Goal: Information Seeking & Learning: Find specific fact

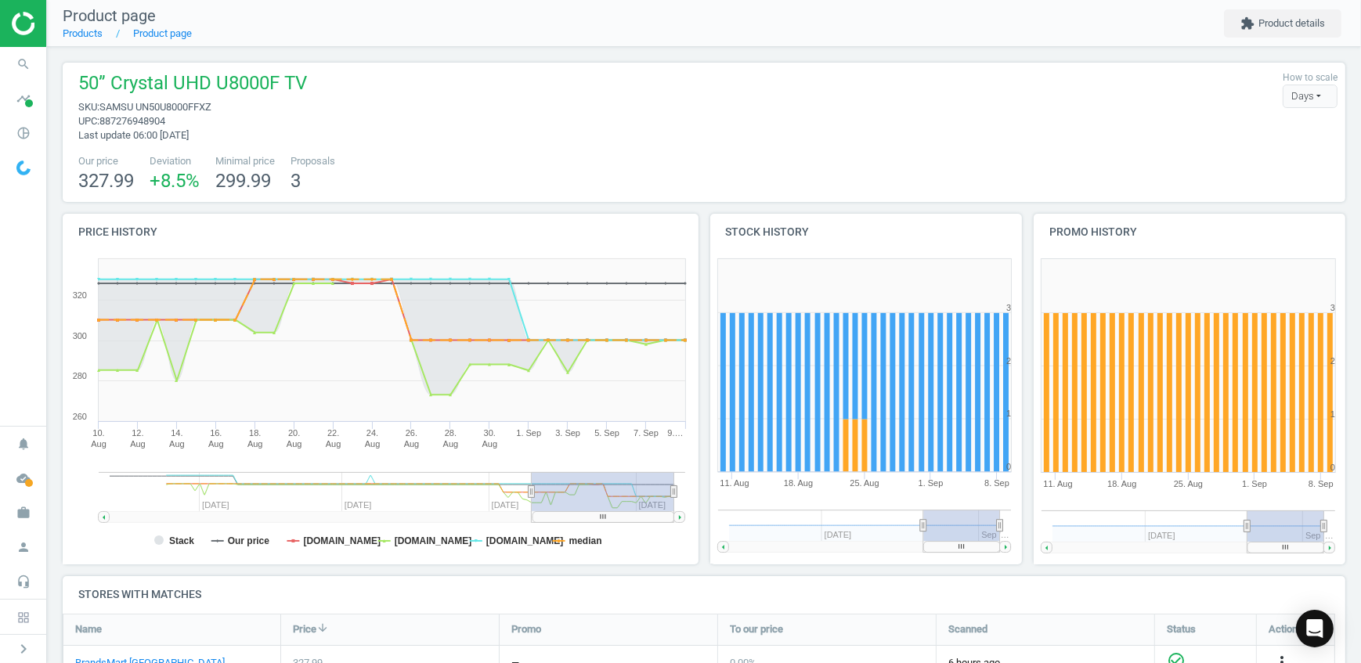
click at [156, 121] on span "887276948904" at bounding box center [132, 121] width 66 height 12
drag, startPoint x: 156, startPoint y: 121, endPoint x: 153, endPoint y: 106, distance: 15.1
click at [153, 106] on span "SAMSU UN50U8000FFXZ" at bounding box center [155, 107] width 112 height 12
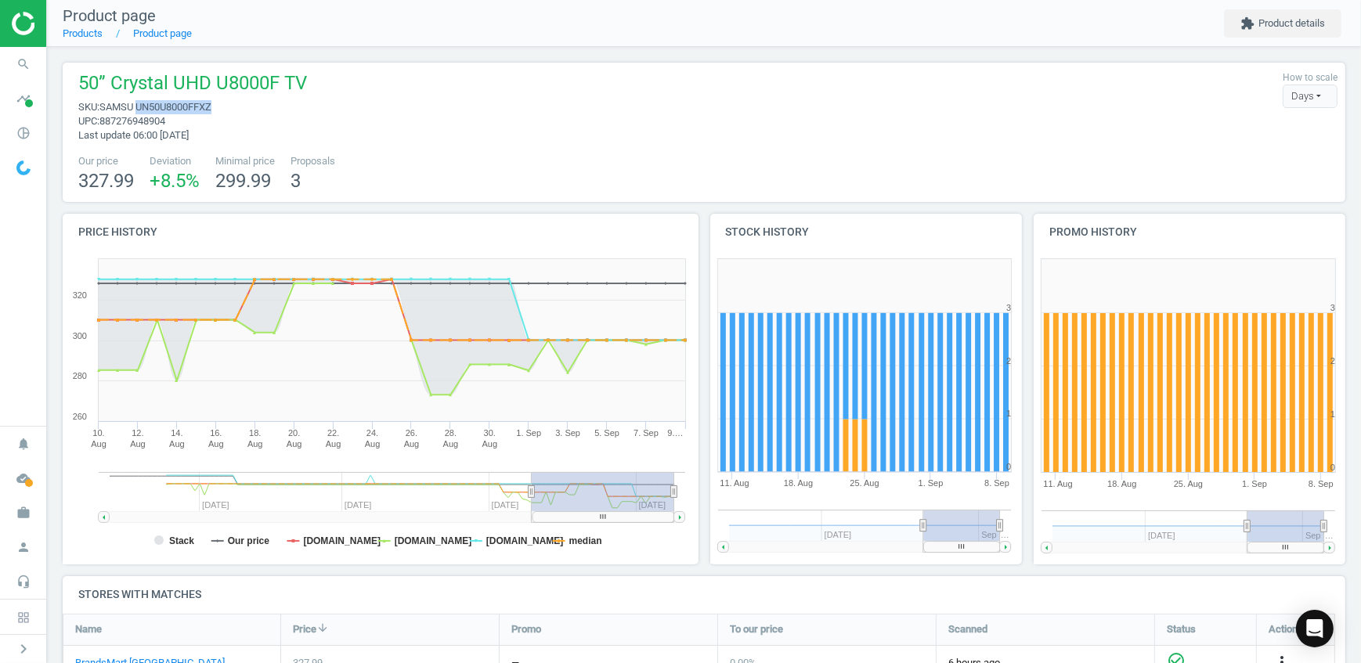
copy span "UN50U8000FFXZ"
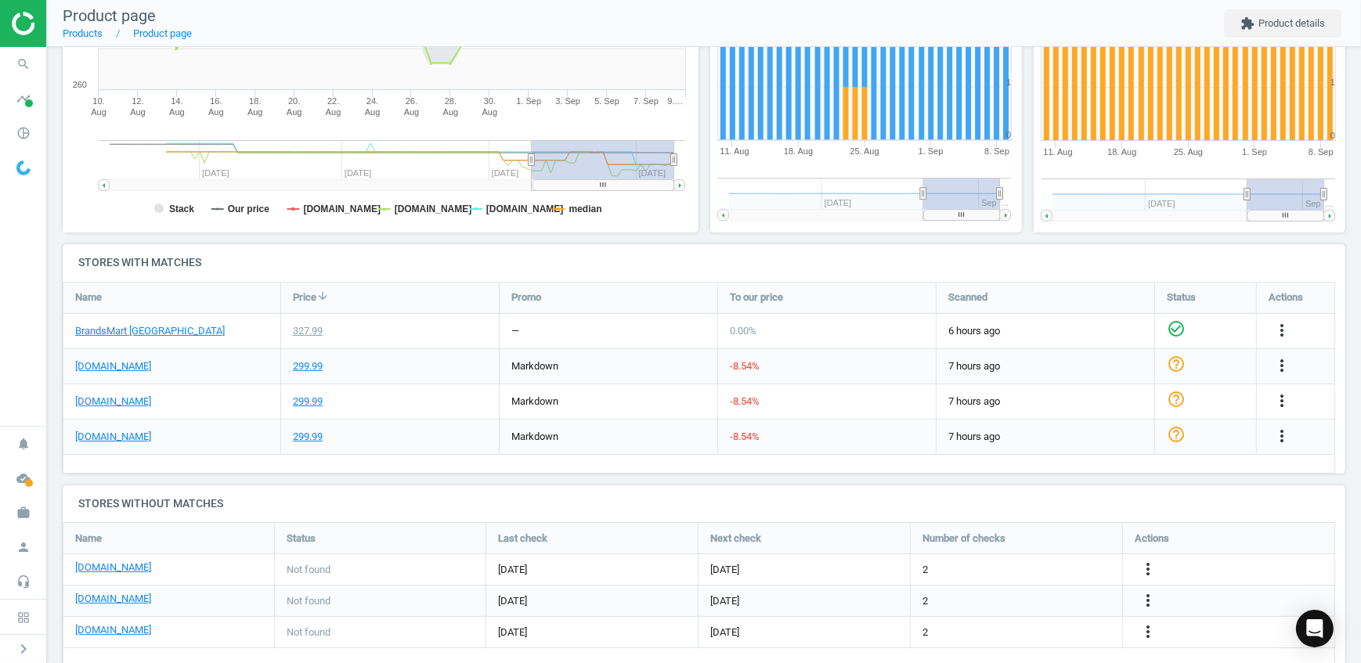
scroll to position [355, 0]
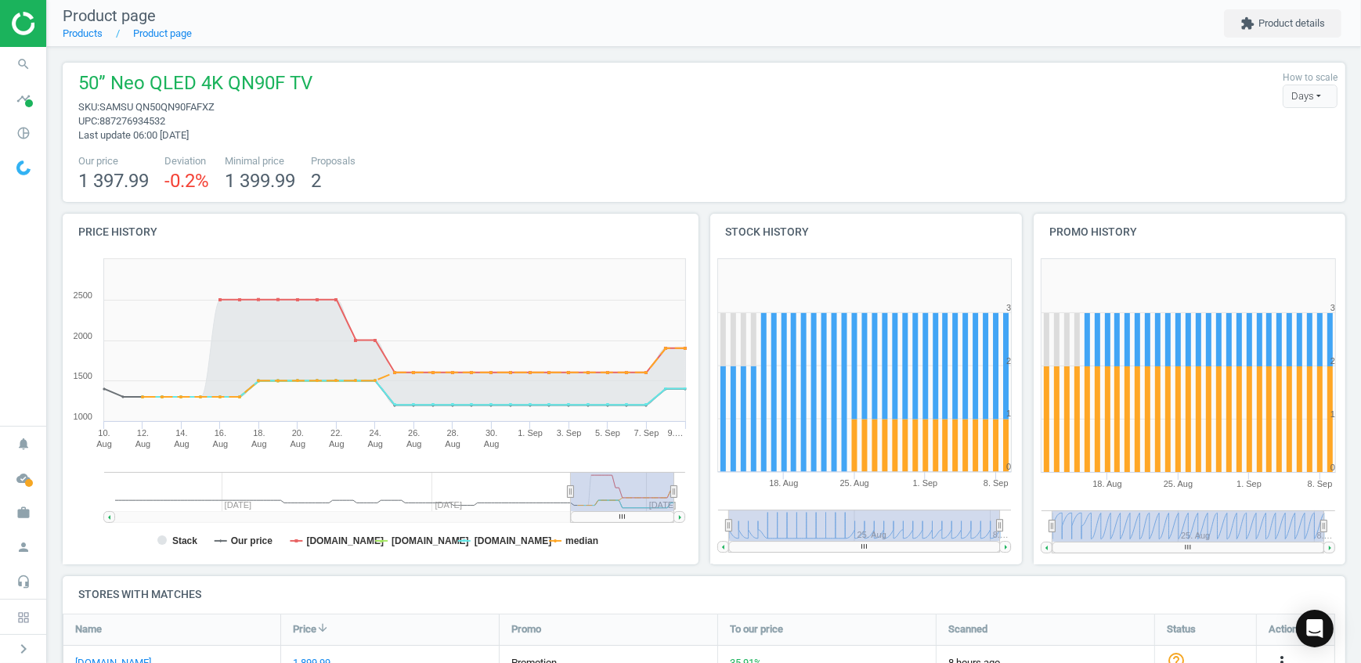
click at [180, 105] on span "SAMSU QN50QN90FAFXZ" at bounding box center [156, 107] width 115 height 12
copy span "QN50QN90FAFXZ"
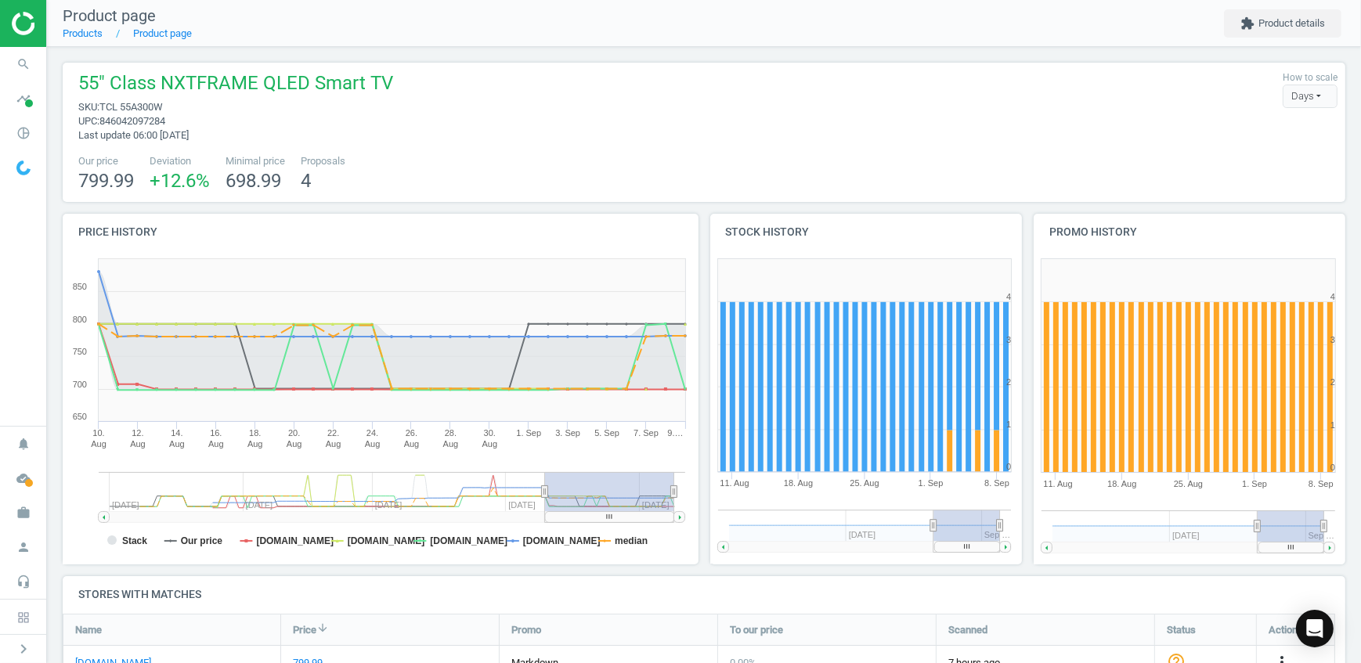
click at [149, 105] on span "TCL 55A300W" at bounding box center [130, 107] width 63 height 12
copy span "55A300W"
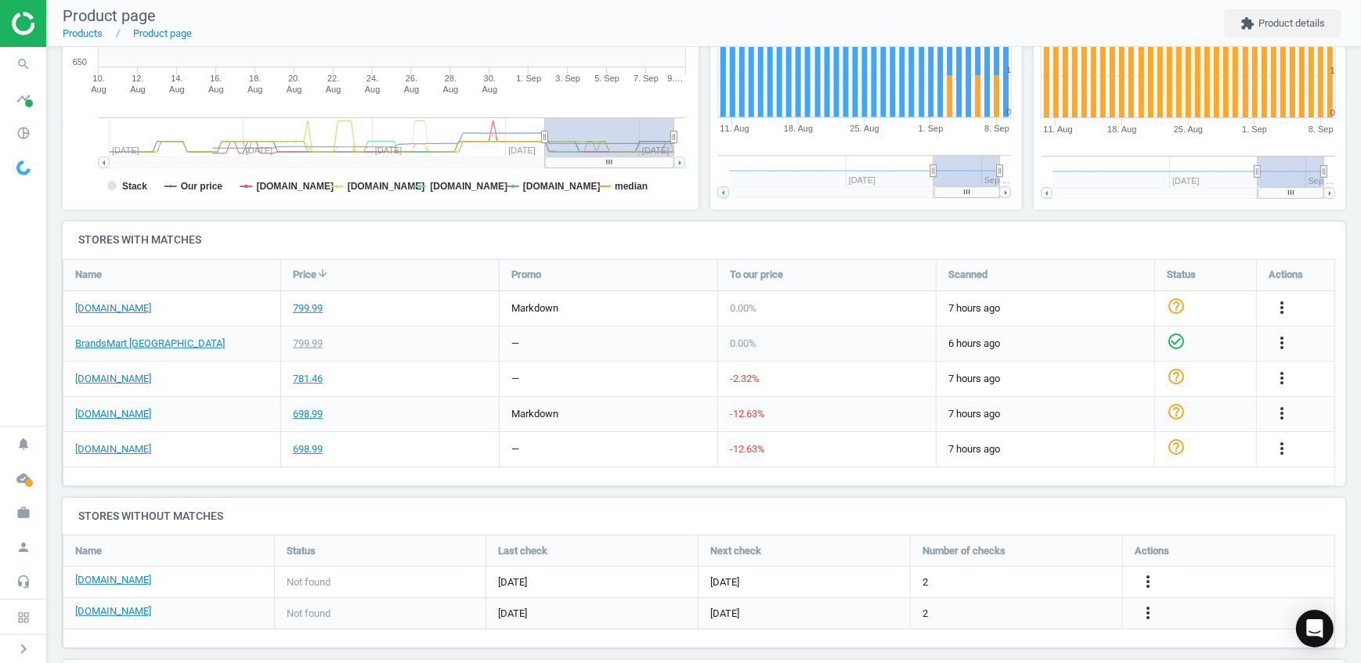
scroll to position [355, 0]
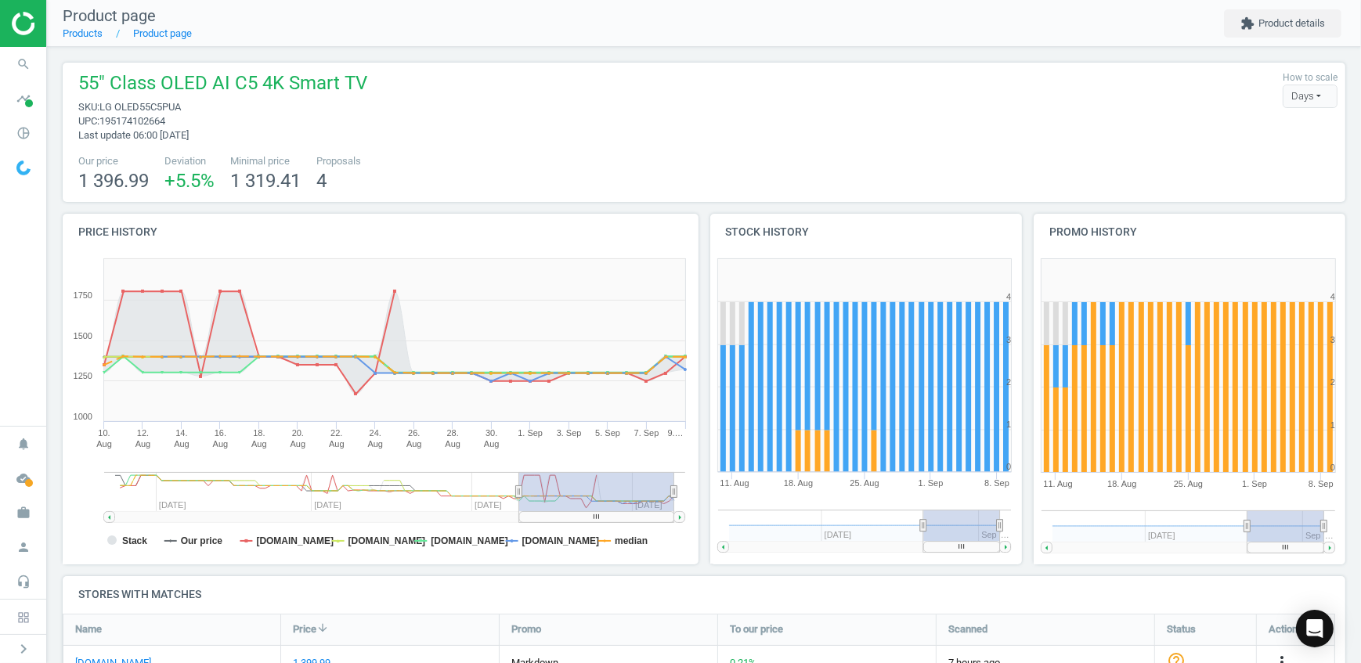
click at [168, 101] on span "LG OLED55C5PUA" at bounding box center [139, 107] width 81 height 12
copy span "OLED55C5PUA"
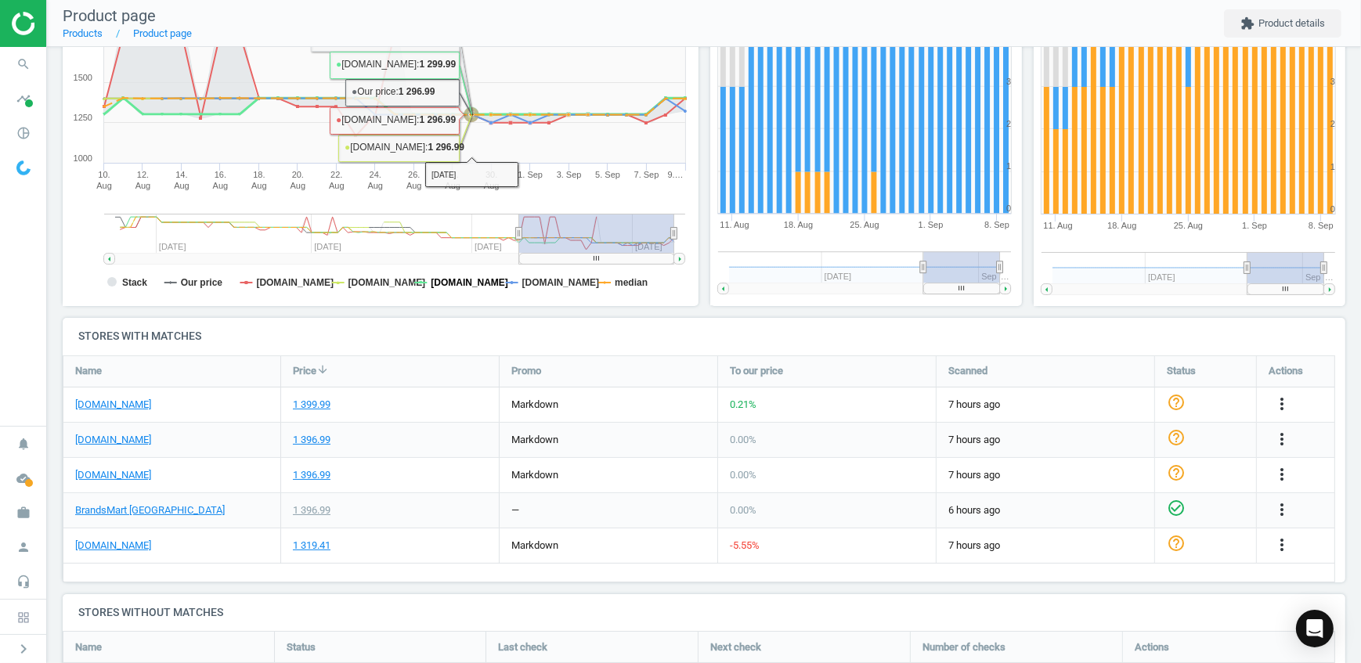
scroll to position [284, 0]
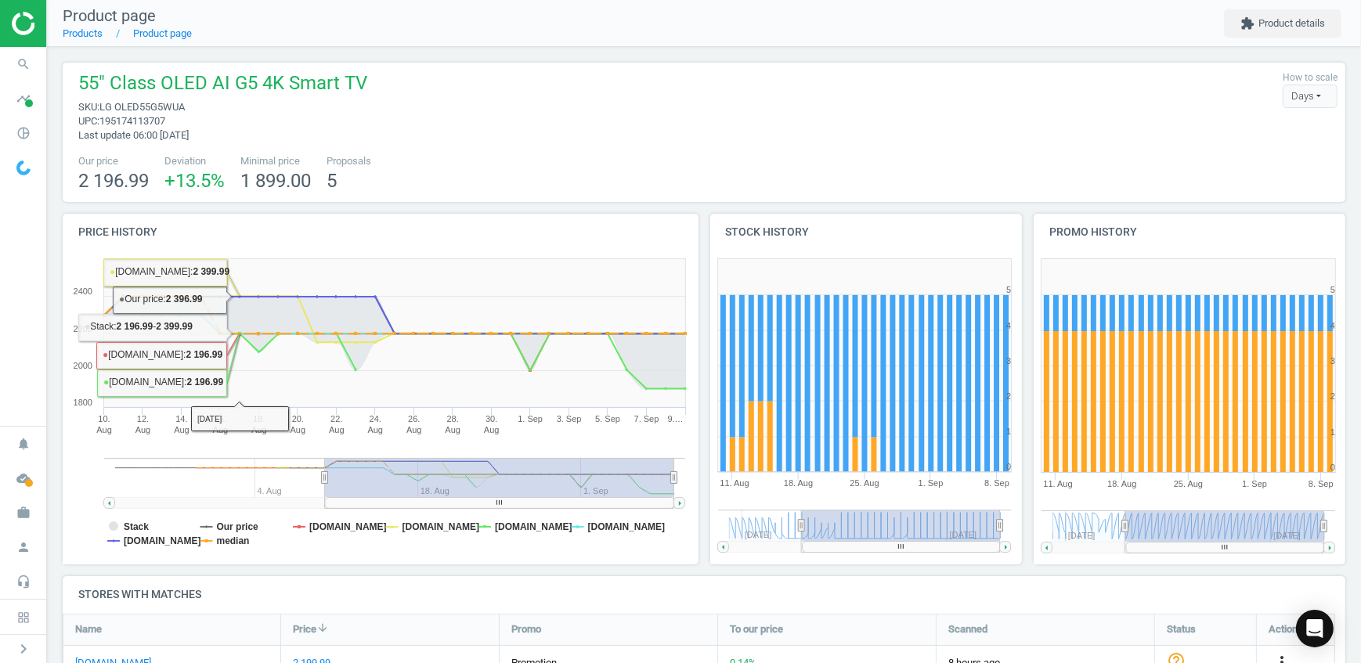
click at [165, 117] on span "195174113707" at bounding box center [132, 121] width 66 height 12
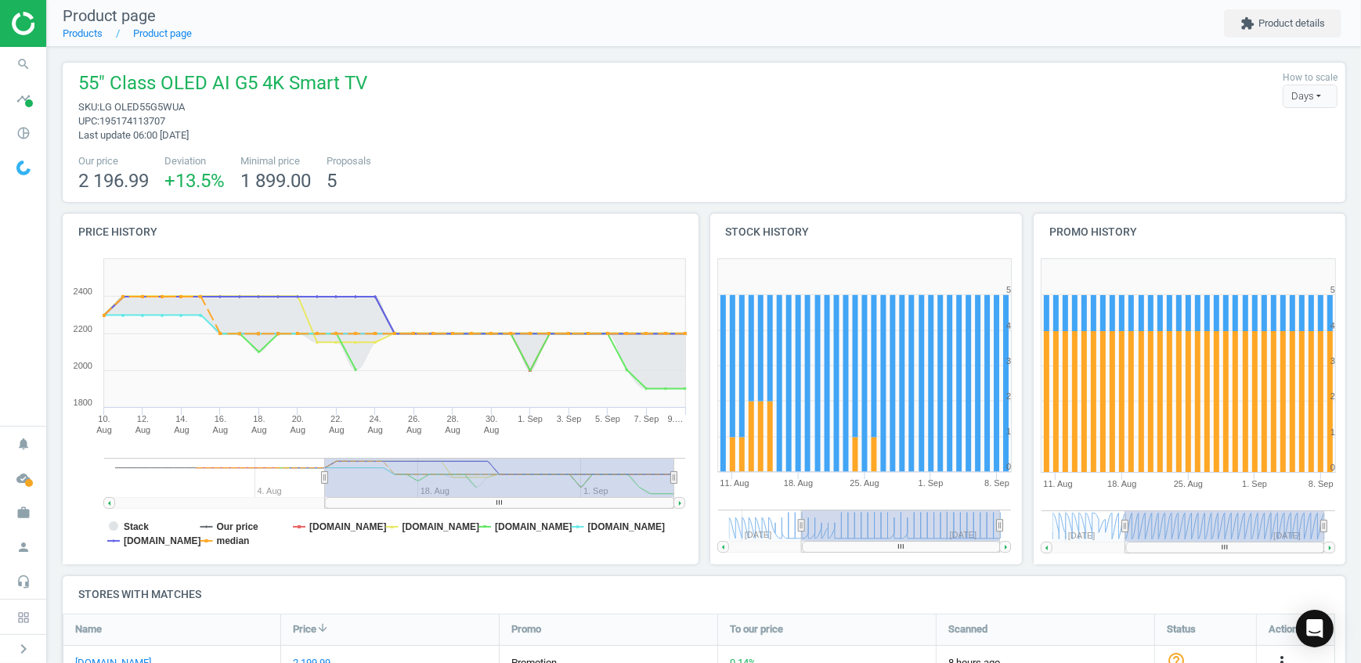
click at [166, 110] on span "LG OLED55G5WUA" at bounding box center [141, 107] width 85 height 12
copy span "OLED55G5WUA"
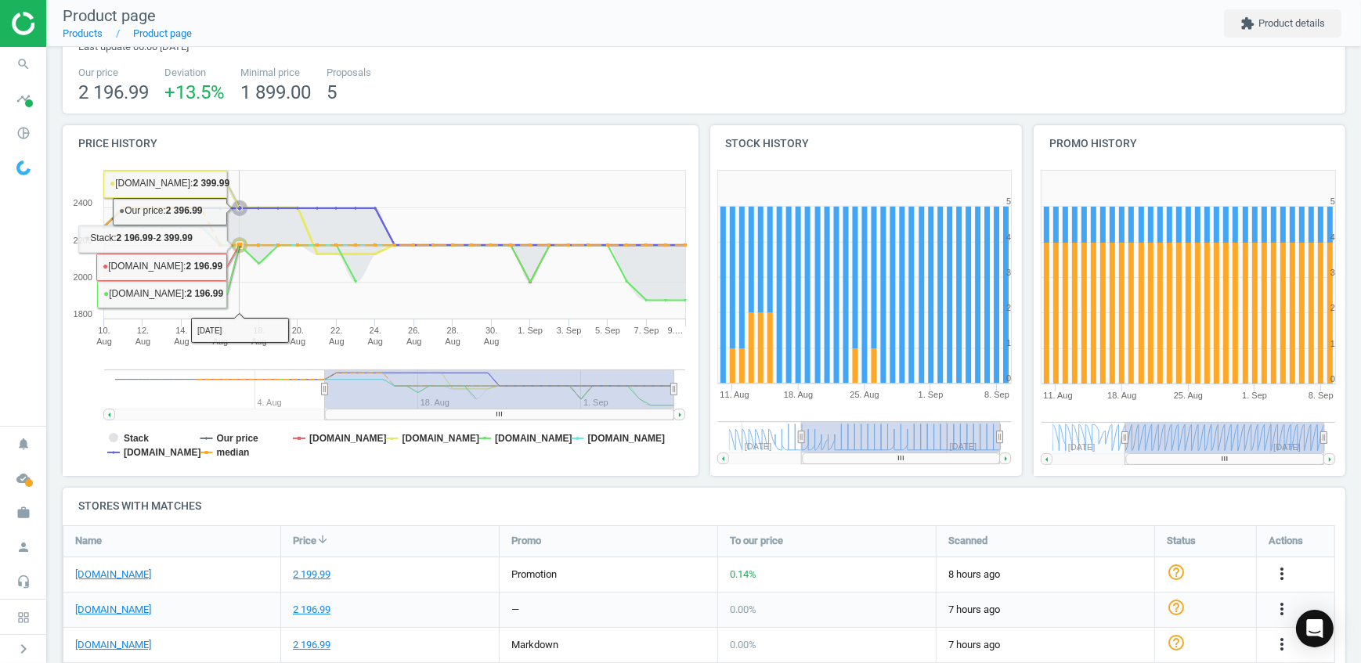
scroll to position [284, 0]
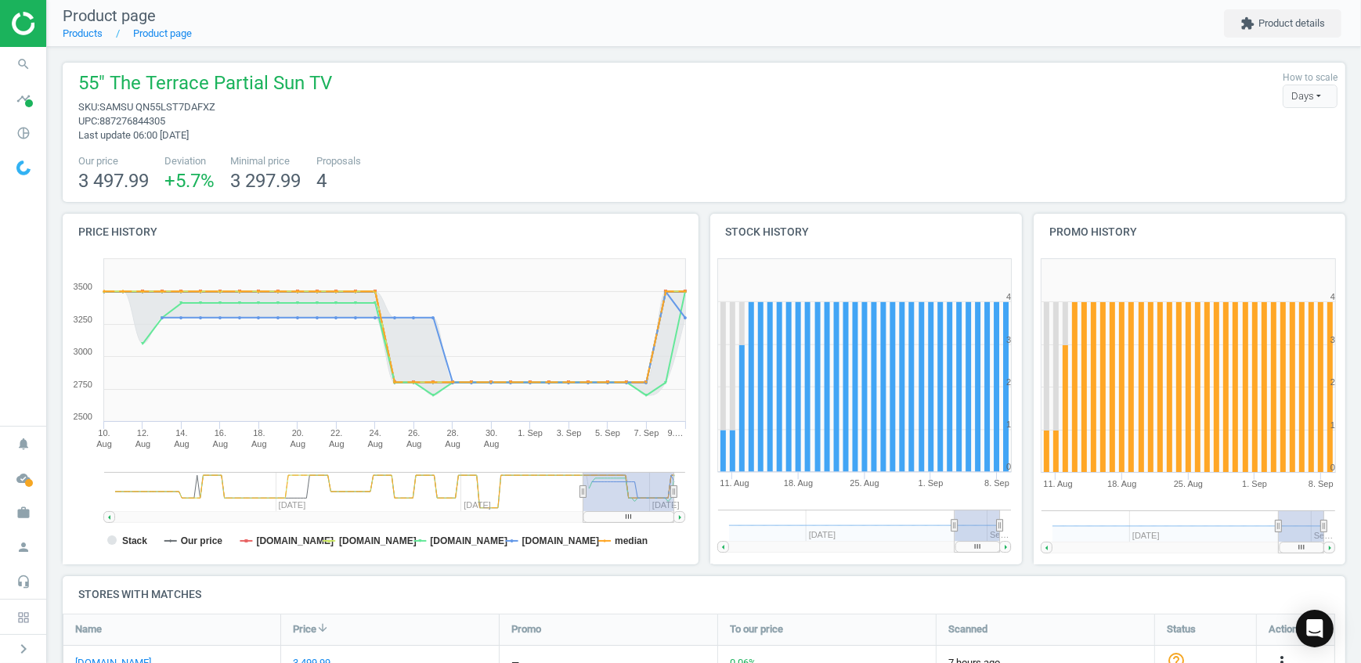
click at [188, 101] on span "SAMSU QN55LST7DAFXZ" at bounding box center [157, 107] width 116 height 12
copy span "QN55LST7DAFXZ"
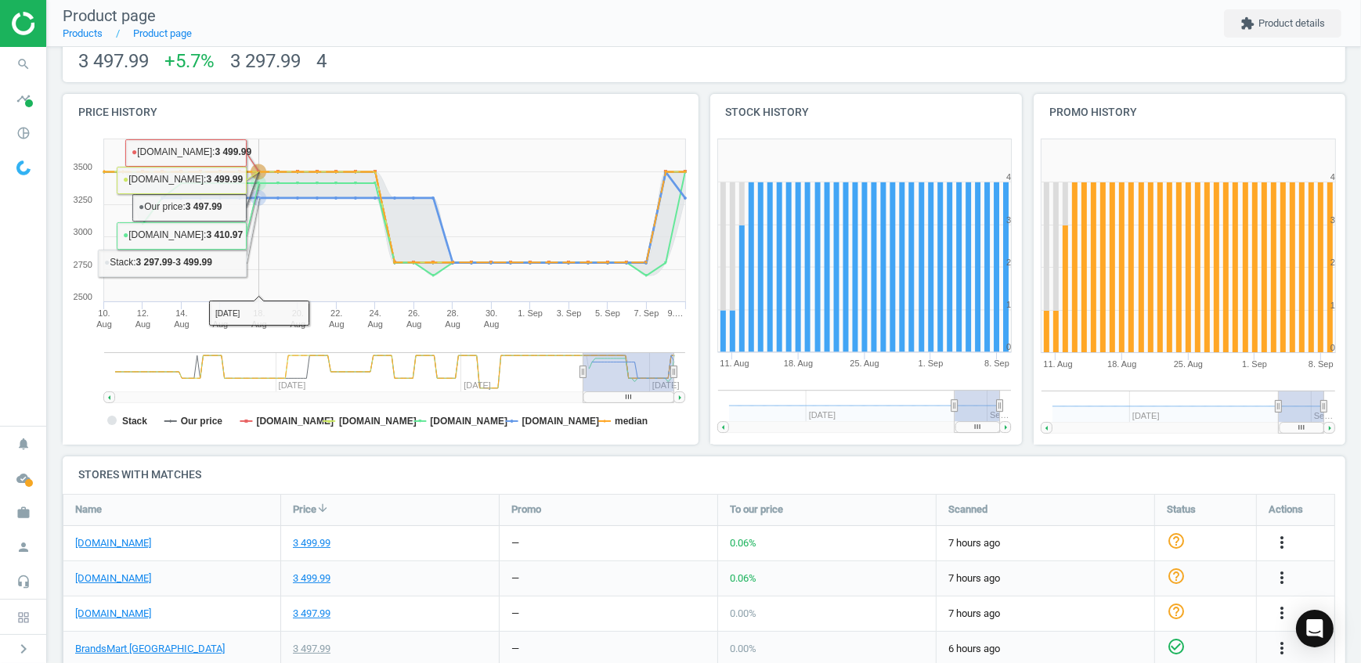
scroll to position [213, 0]
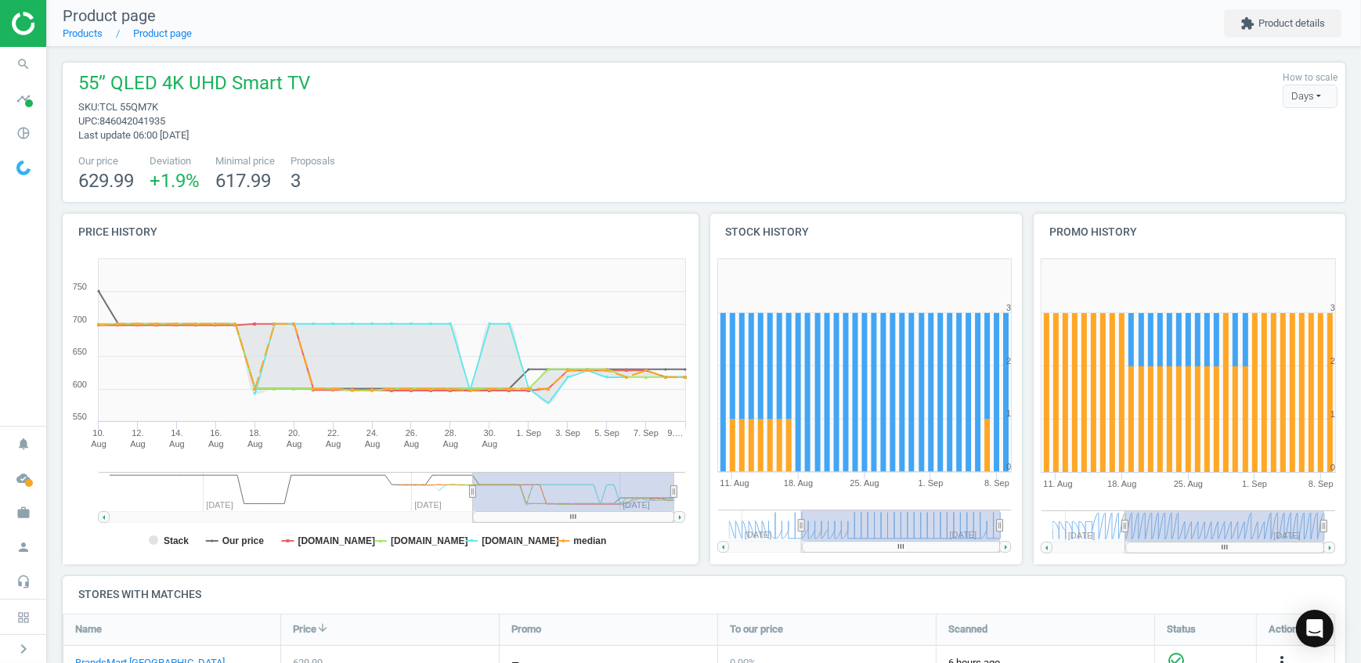
click at [142, 105] on span "TCL 55QM7K" at bounding box center [128, 107] width 59 height 12
copy span "55QM7K"
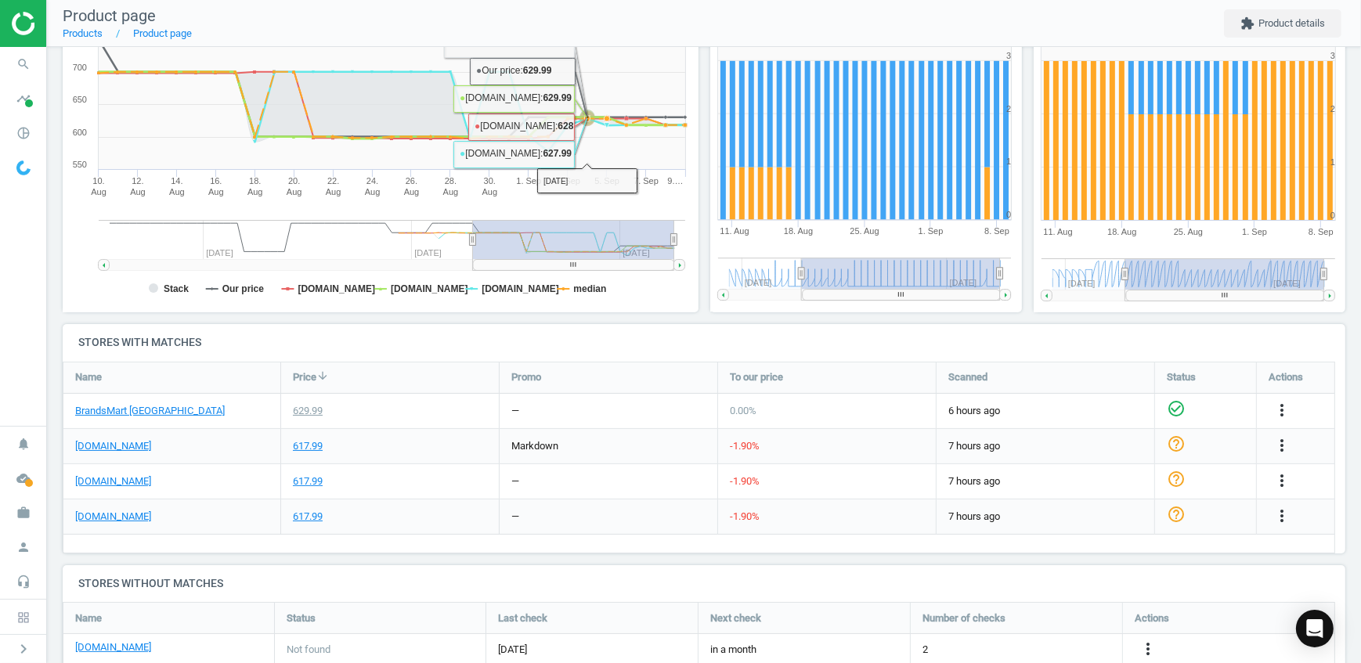
scroll to position [284, 0]
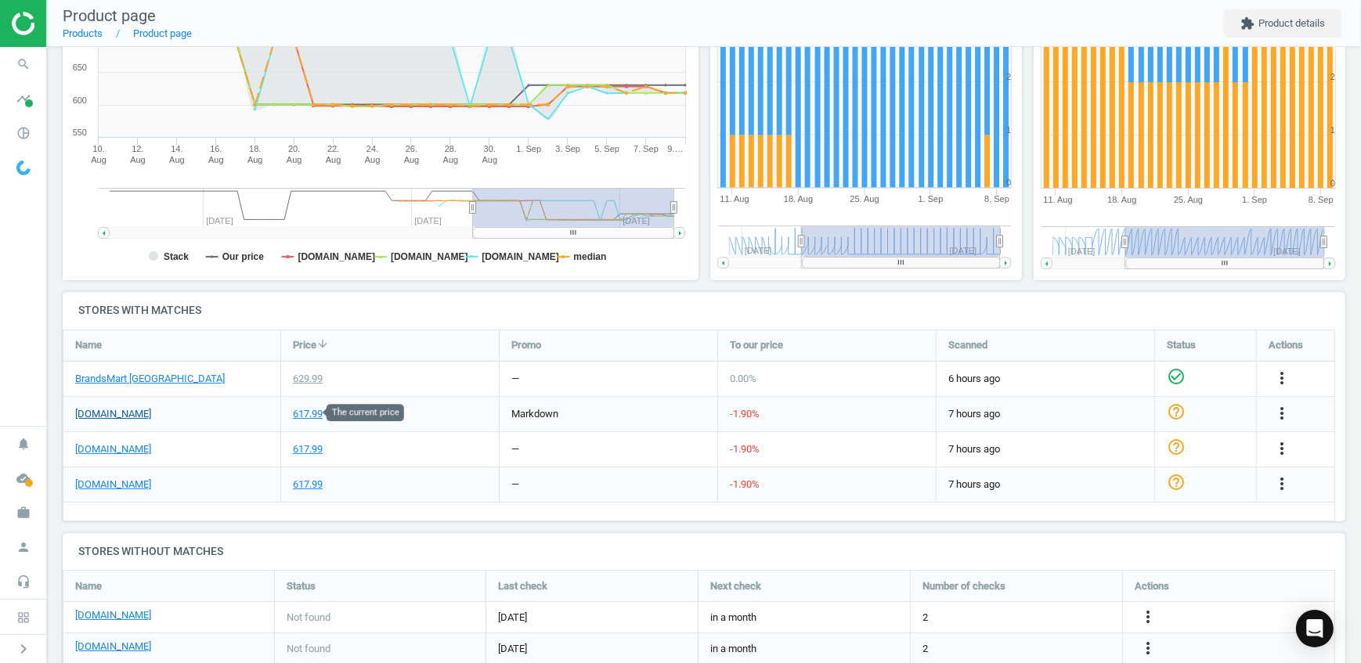
drag, startPoint x: 301, startPoint y: 418, endPoint x: 93, endPoint y: 413, distance: 207.5
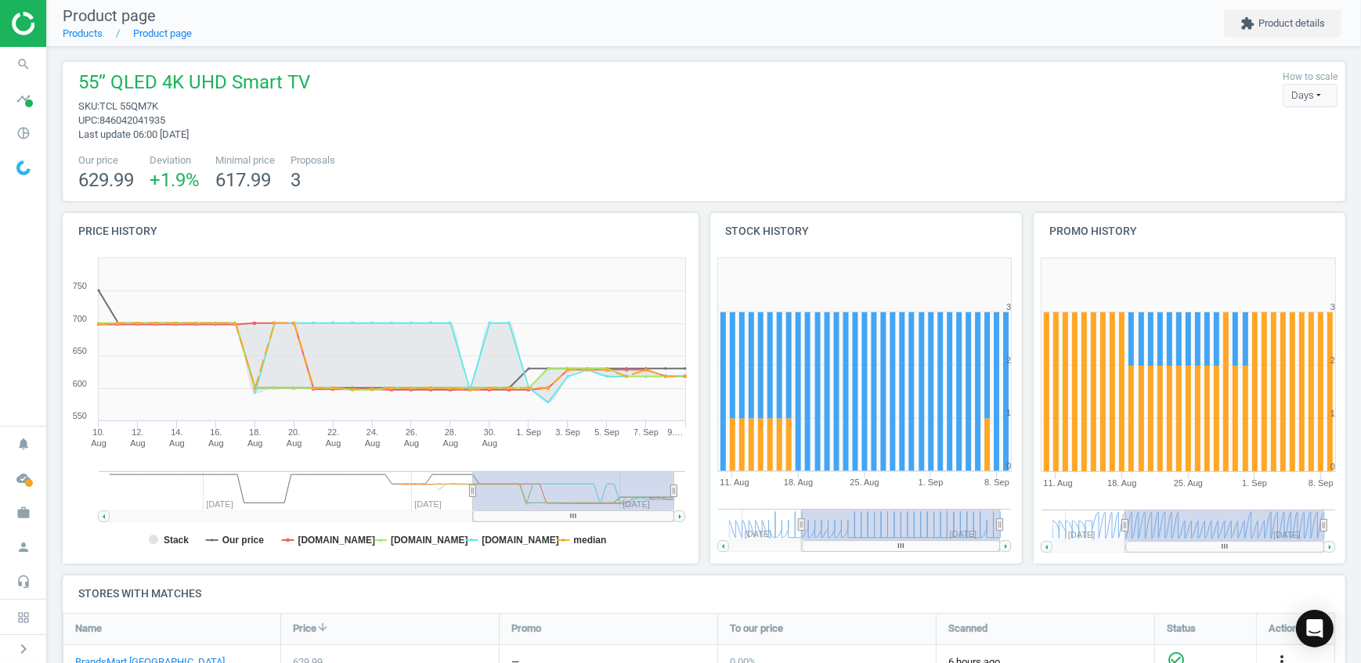
scroll to position [0, 0]
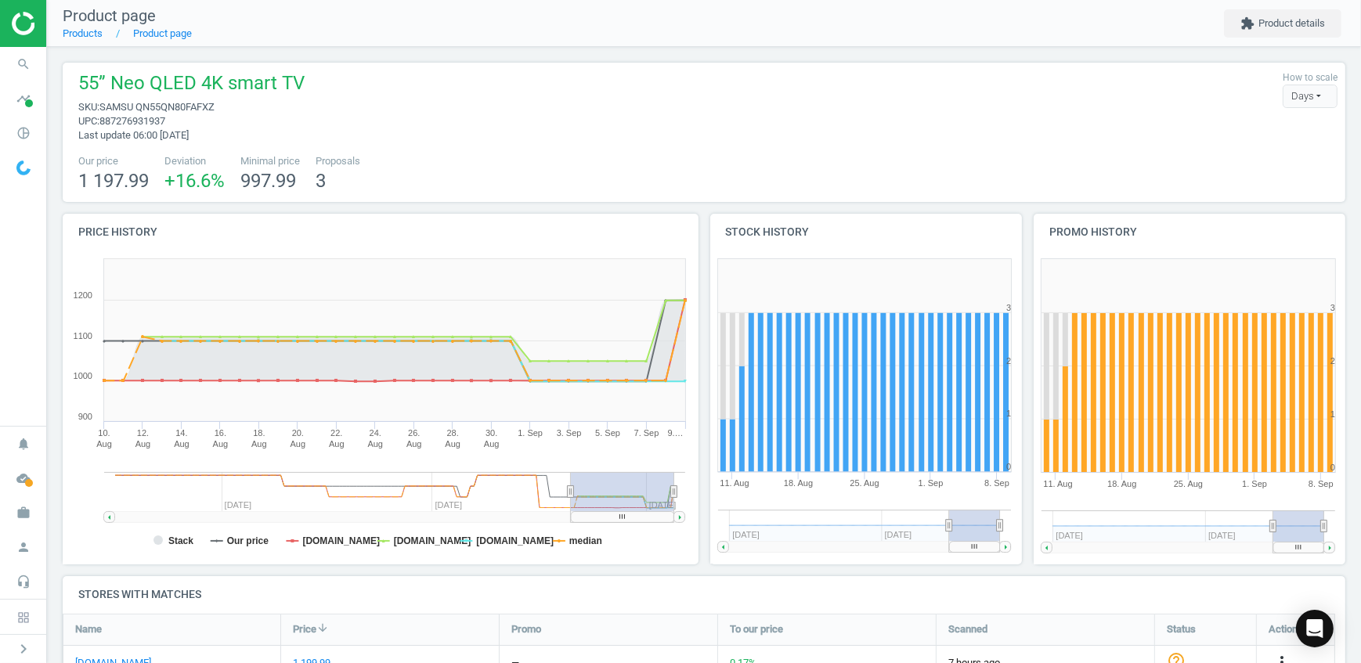
click at [164, 106] on span "SAMSU QN55QN80FAFXZ" at bounding box center [156, 107] width 115 height 12
copy span "QN55QN80FAFXZ"
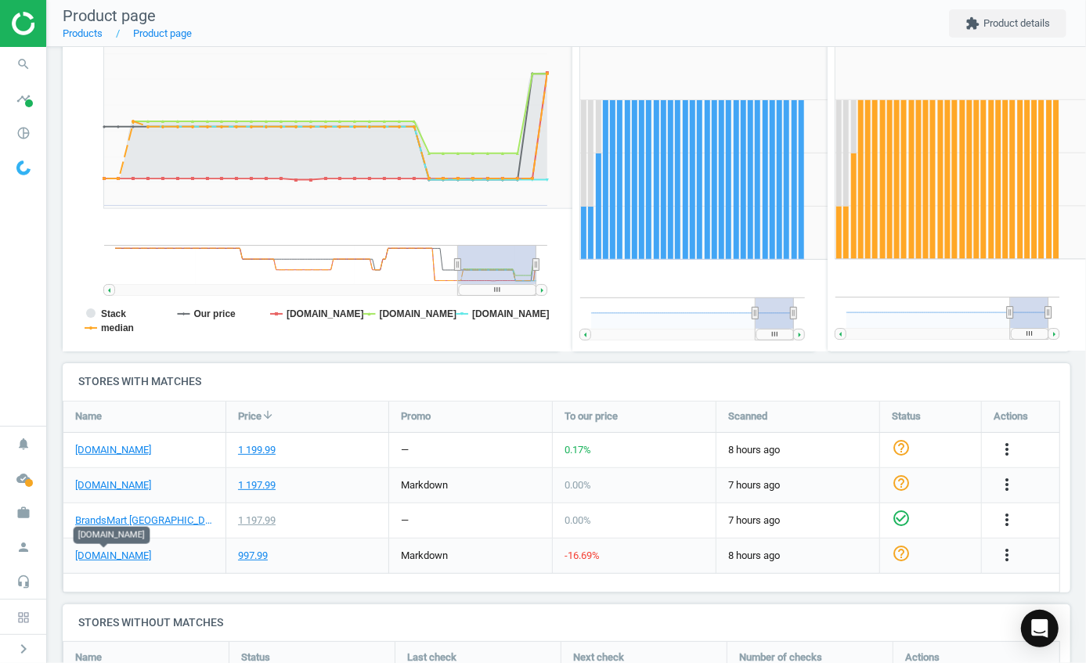
scroll to position [168, 1019]
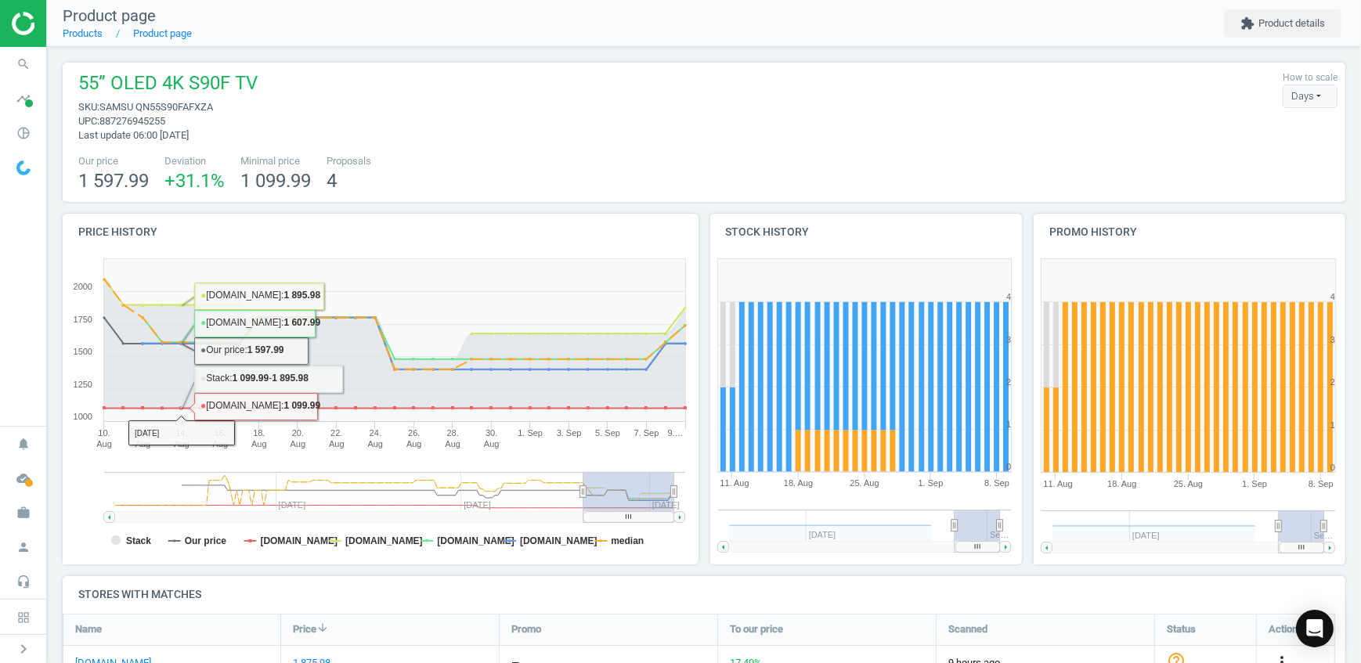
click at [149, 107] on span "SAMSU QN55S90FAFXZA" at bounding box center [156, 107] width 114 height 12
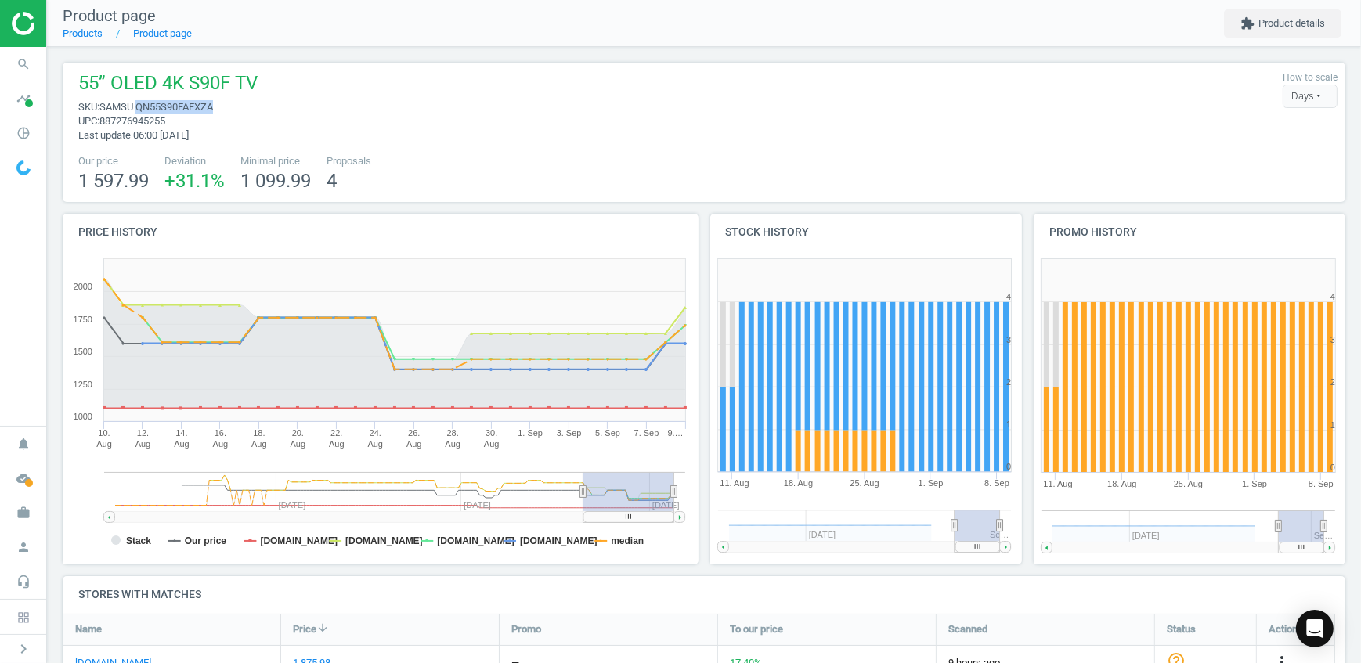
click at [149, 107] on span "SAMSU QN55S90FAFXZA" at bounding box center [156, 107] width 114 height 12
copy span "QN55S90FAFXZA"
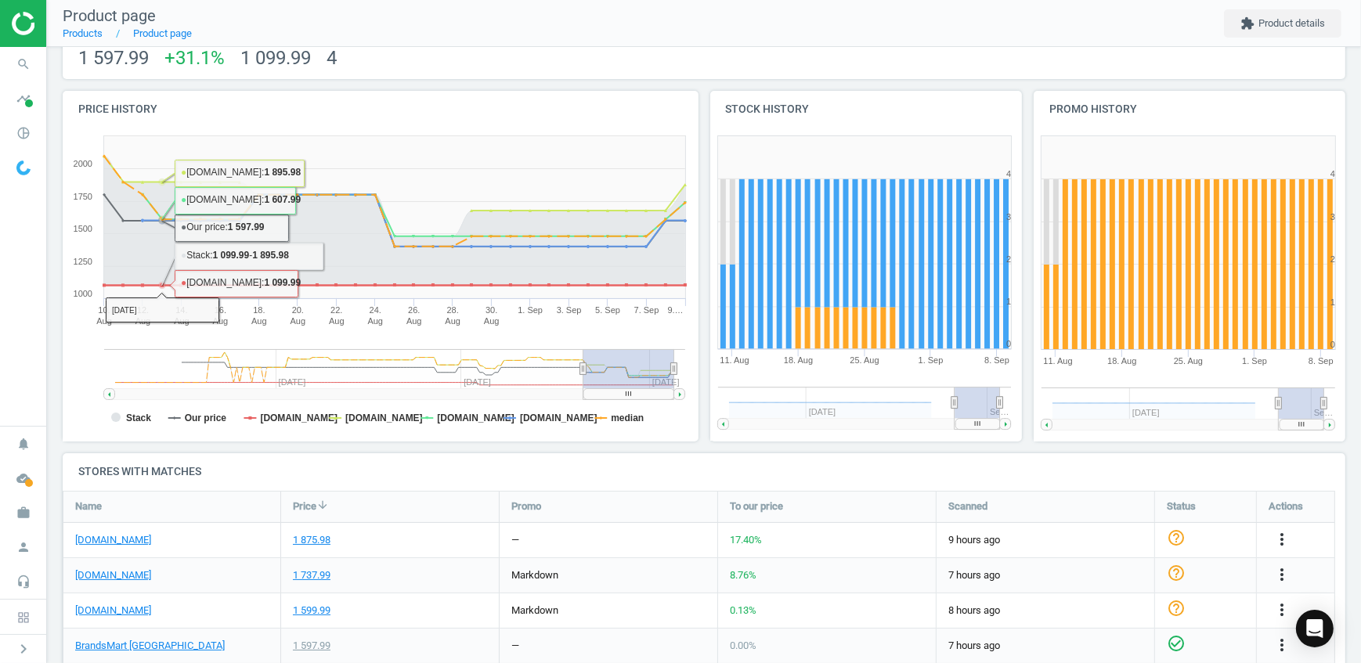
scroll to position [284, 0]
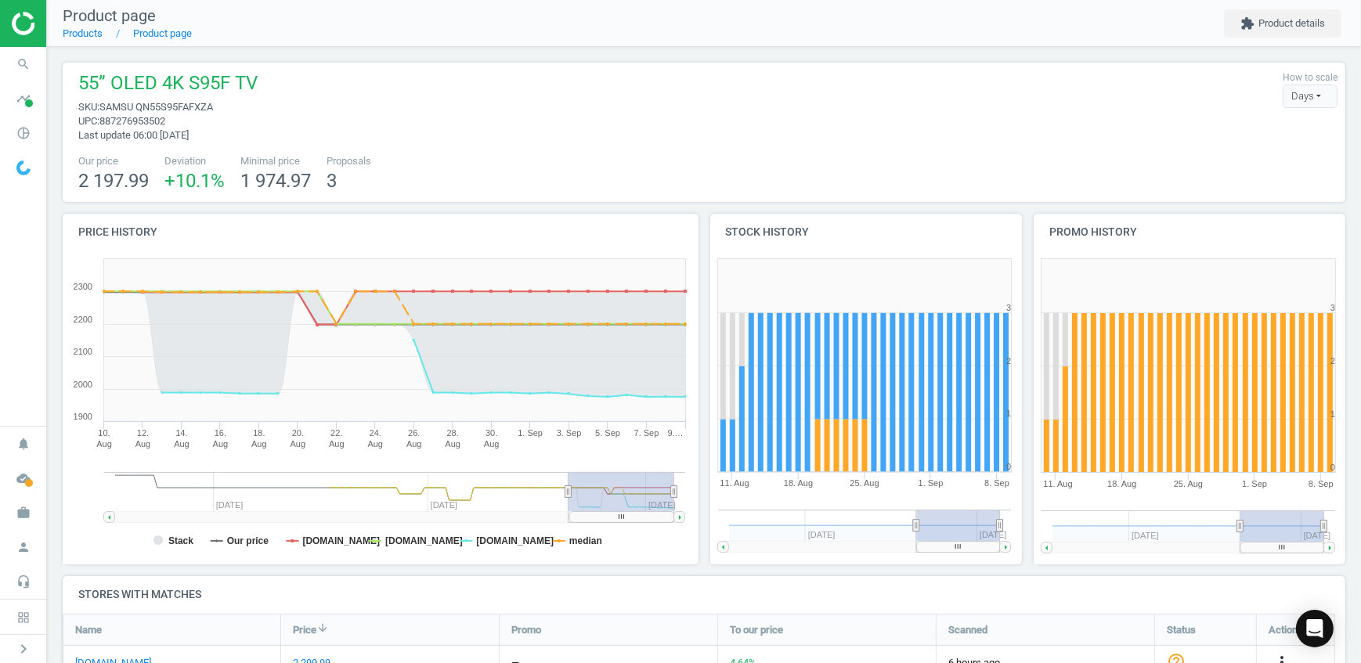
click at [178, 102] on span "SAMSU QN55S95FAFXZA" at bounding box center [156, 107] width 114 height 12
copy span "QN55S95FAFXZA"
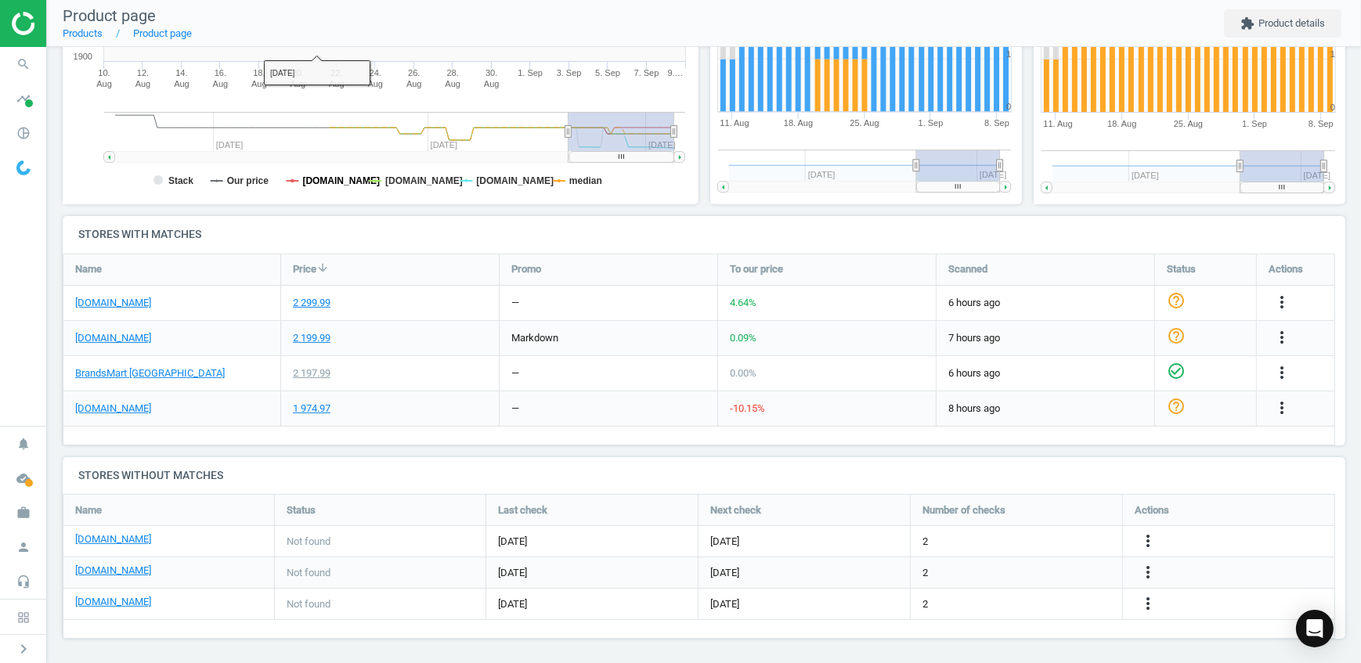
scroll to position [362, 0]
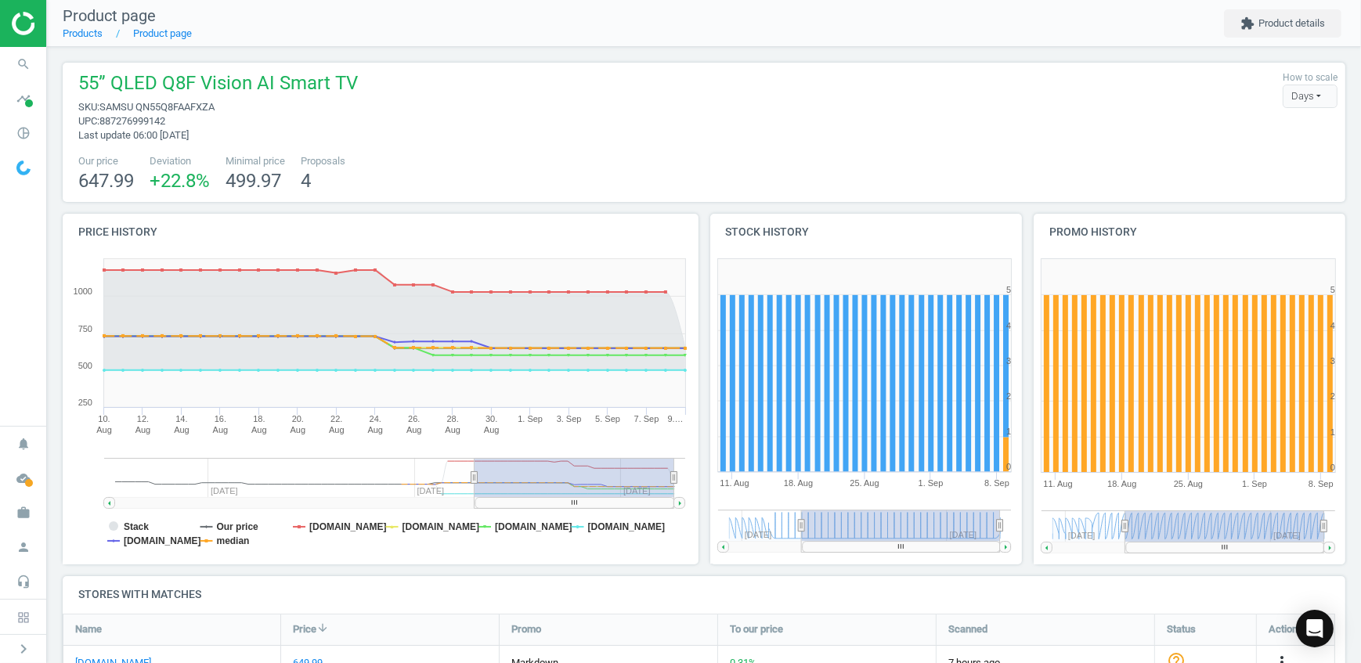
click at [186, 101] on span "SAMSU QN55Q8FAAFXZA" at bounding box center [156, 107] width 115 height 12
copy span "QN55Q8FAAFXZA"
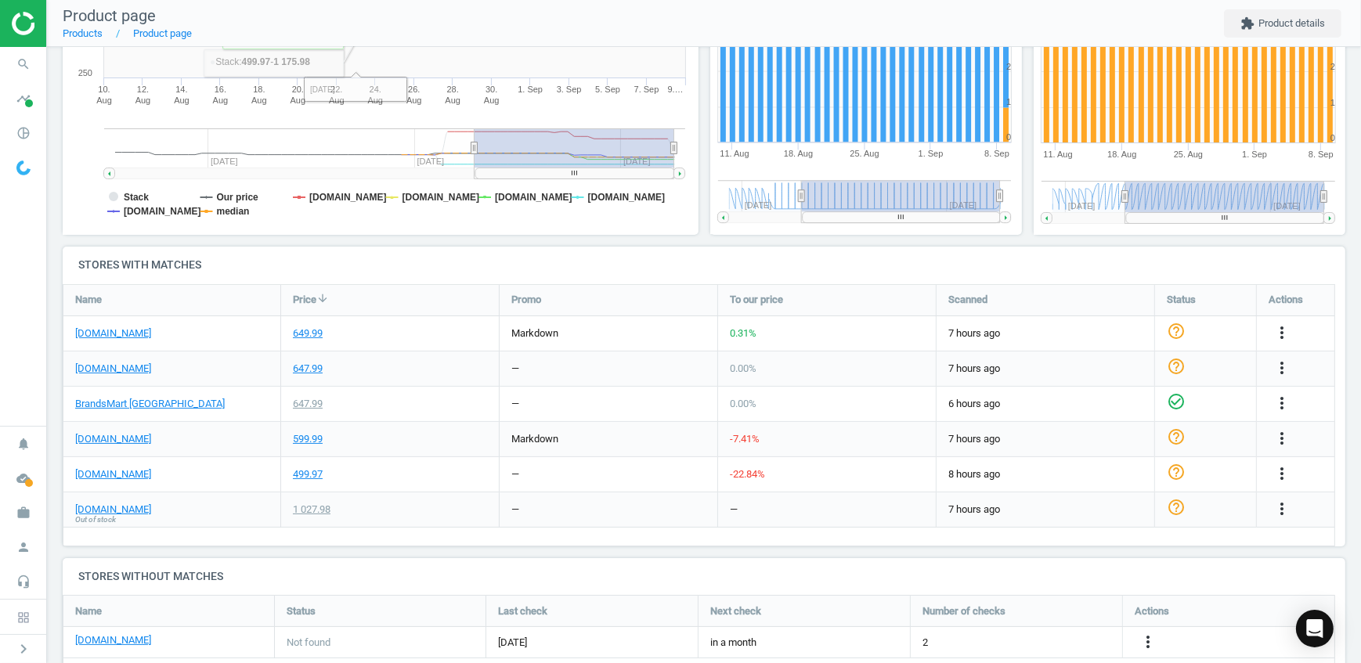
scroll to position [355, 0]
